Goal: Find specific page/section: Find specific page/section

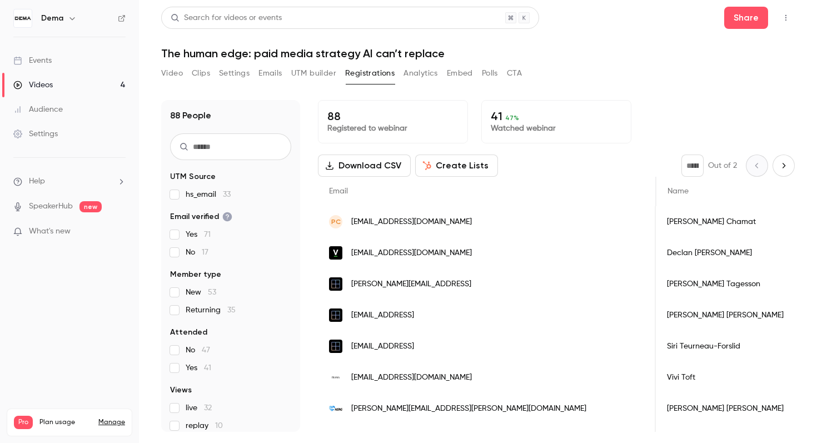
scroll to position [0, 72]
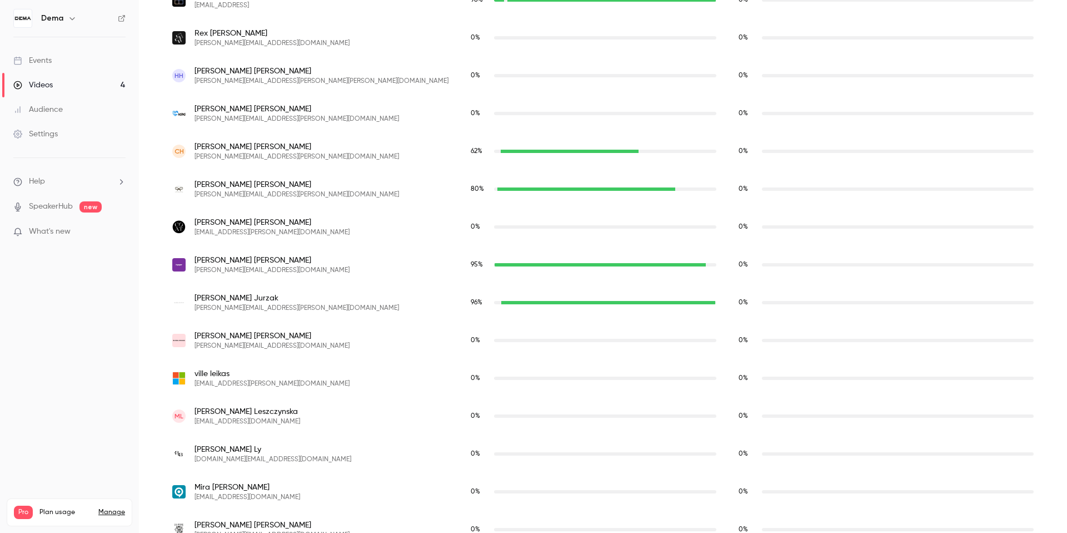
scroll to position [1039, 0]
